Goal: Information Seeking & Learning: Learn about a topic

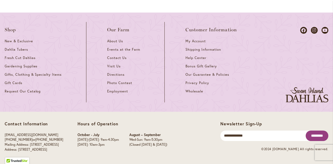
scroll to position [649, 0]
click at [26, 62] on link "Fresh Cut Dahlias" at bounding box center [35, 59] width 61 height 8
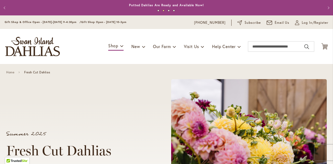
click at [321, 24] on span "Log In/Register" at bounding box center [315, 22] width 27 height 5
click at [320, 24] on span "Log In/Register" at bounding box center [315, 22] width 27 height 5
click at [198, 47] on span "Visit Us" at bounding box center [191, 46] width 15 height 5
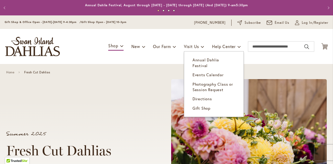
click at [219, 60] on span "Annual Dahlia Festival" at bounding box center [206, 62] width 27 height 11
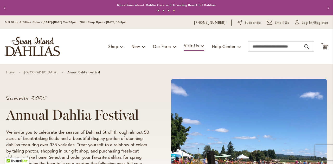
click at [165, 44] on span "Our Farm" at bounding box center [162, 46] width 18 height 5
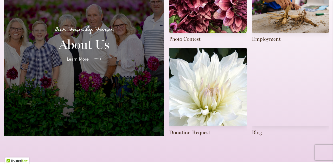
scroll to position [193, 0]
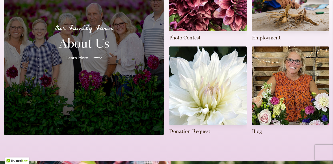
click at [96, 56] on icon at bounding box center [98, 57] width 8 height 8
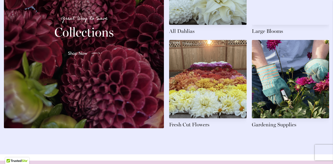
scroll to position [846, 0]
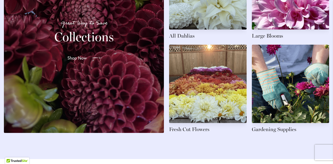
click at [85, 61] on span "Shop Now" at bounding box center [77, 58] width 20 height 6
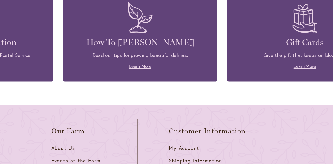
scroll to position [337, 0]
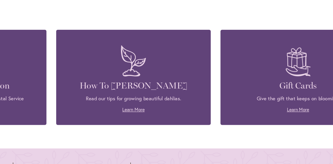
click at [174, 88] on p "Read our tips for growing beautiful dahlias." at bounding box center [167, 90] width 88 height 5
click at [167, 98] on link "Learn More" at bounding box center [166, 97] width 15 height 4
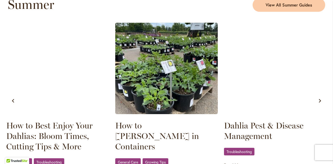
scroll to position [501, 0]
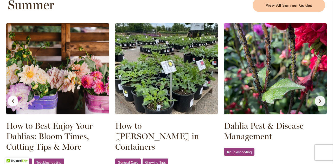
click at [166, 105] on img at bounding box center [166, 68] width 103 height 91
